Goal: Information Seeking & Learning: Learn about a topic

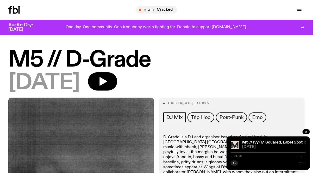
click at [15, 11] on icon at bounding box center [13, 9] width 11 height 7
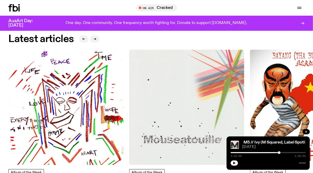
scroll to position [562, 0]
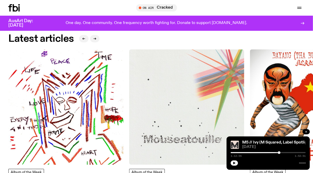
click at [306, 130] on icon "button" at bounding box center [306, 131] width 3 height 3
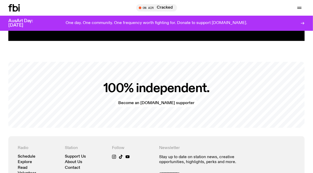
scroll to position [997, 0]
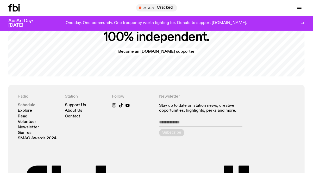
click at [33, 103] on link "Schedule" at bounding box center [27, 105] width 18 height 4
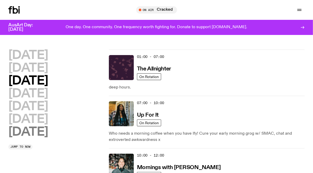
click at [26, 132] on h2 "[DATE]" at bounding box center [28, 132] width 40 height 12
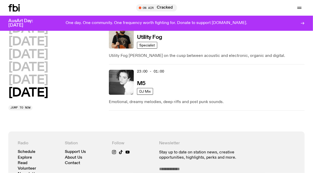
scroll to position [547, 0]
click at [39, 84] on h2 "[DATE]" at bounding box center [28, 80] width 40 height 12
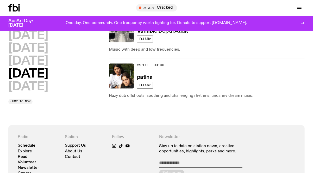
scroll to position [494, 0]
click at [36, 55] on h2 "[DATE]" at bounding box center [28, 61] width 40 height 12
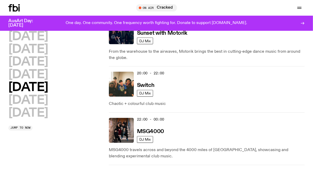
scroll to position [328, 0]
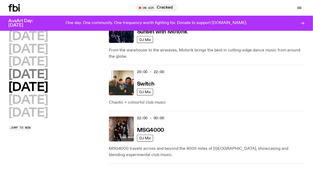
click at [41, 74] on h2 "[DATE]" at bounding box center [28, 75] width 40 height 12
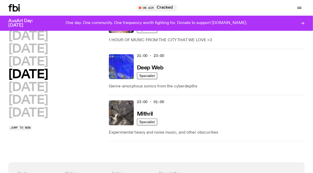
scroll to position [376, 0]
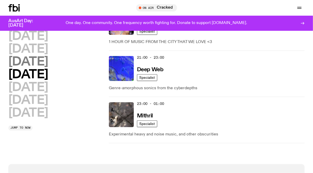
click at [44, 59] on h2 "[DATE]" at bounding box center [28, 62] width 40 height 12
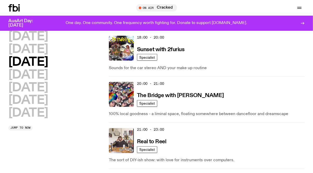
scroll to position [389, 0]
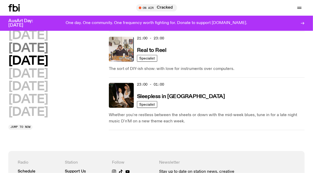
click at [40, 50] on h2 "[DATE]" at bounding box center [28, 49] width 40 height 12
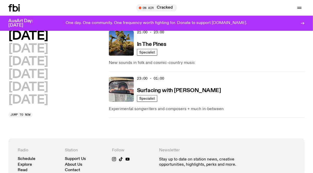
scroll to position [372, 0]
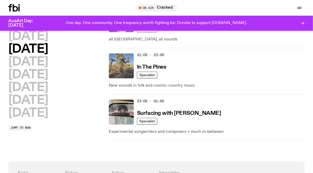
click at [114, 64] on img at bounding box center [121, 65] width 25 height 25
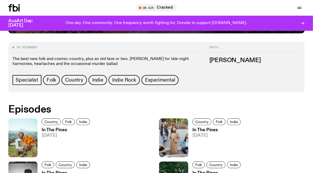
scroll to position [225, 0]
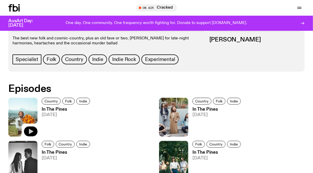
click at [29, 130] on icon "button" at bounding box center [31, 131] width 6 height 6
